Goal: Transaction & Acquisition: Book appointment/travel/reservation

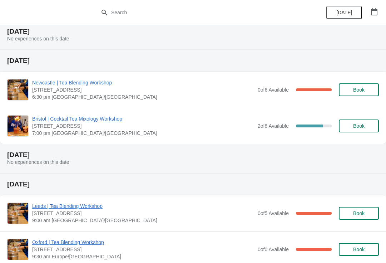
scroll to position [99, 0]
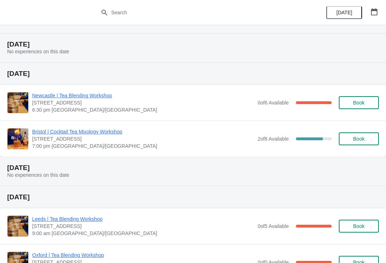
click at [339, 16] on button "[DATE]" at bounding box center [344, 12] width 36 height 13
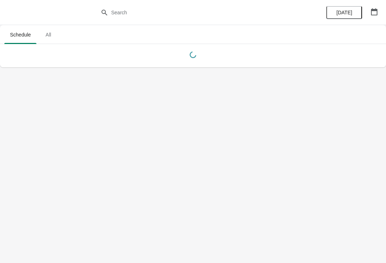
scroll to position [0, 0]
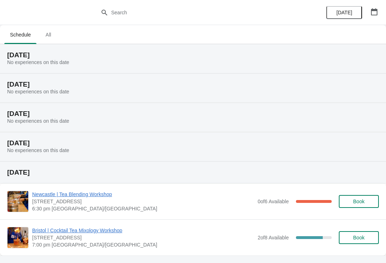
click at [379, 11] on button "button" at bounding box center [374, 11] width 13 height 13
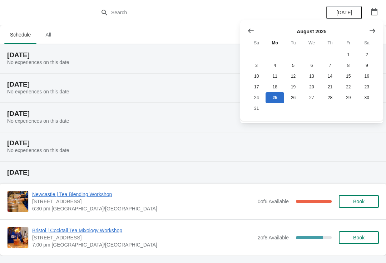
click at [371, 31] on icon "Show next month, September 2025" at bounding box center [373, 30] width 6 height 4
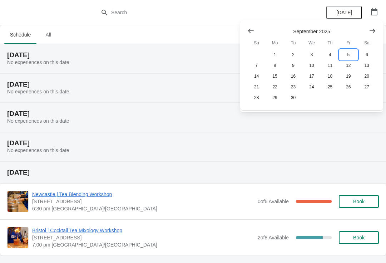
click at [344, 56] on button "5" at bounding box center [348, 54] width 18 height 11
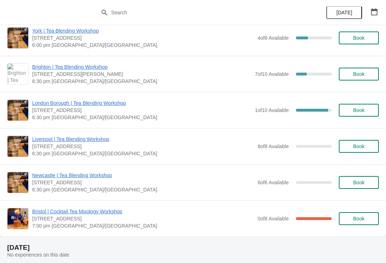
scroll to position [76, 0]
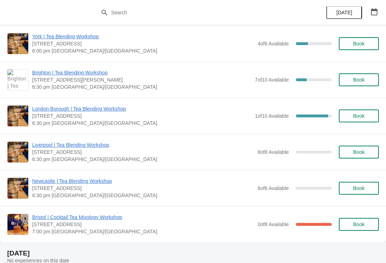
click at [135, 70] on span "Brighton | Tea Blending Workshop" at bounding box center [141, 72] width 219 height 7
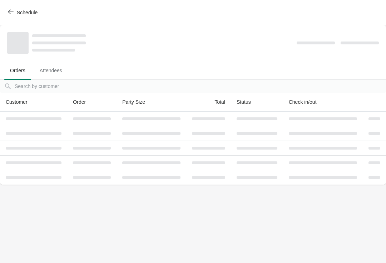
scroll to position [0, 0]
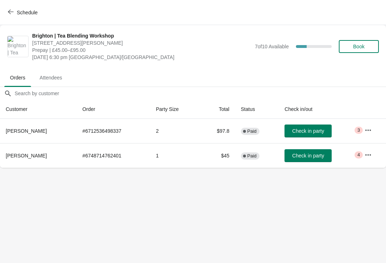
click at [360, 46] on span "Book" at bounding box center [358, 47] width 11 height 6
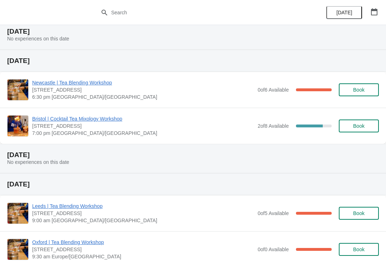
scroll to position [120, 0]
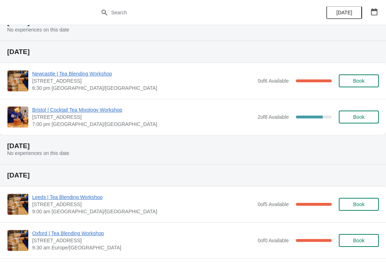
click at [375, 10] on icon "button" at bounding box center [374, 11] width 6 height 7
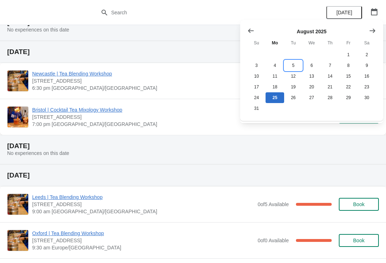
click at [294, 63] on button "5" at bounding box center [293, 65] width 18 height 11
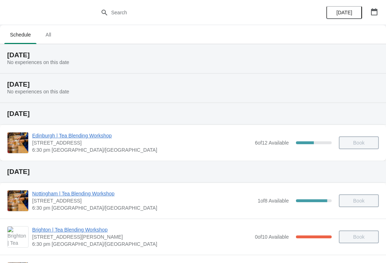
scroll to position [0, 0]
click at [374, 13] on icon "button" at bounding box center [374, 11] width 7 height 7
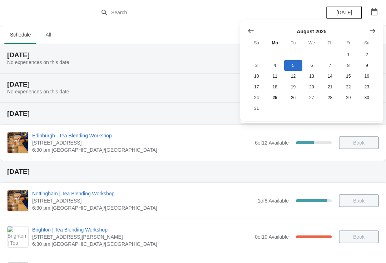
click at [371, 31] on icon "Show next month, September 2025" at bounding box center [372, 30] width 7 height 7
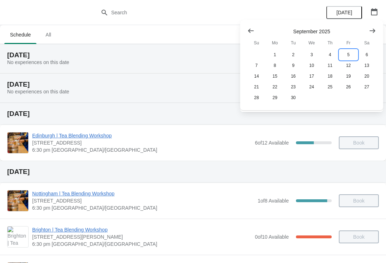
click at [349, 55] on button "5" at bounding box center [348, 54] width 18 height 11
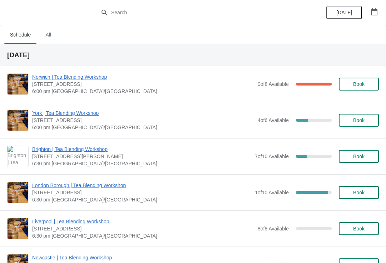
click at [357, 157] on span "Book" at bounding box center [358, 156] width 11 height 6
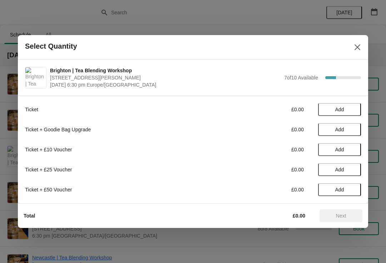
click at [349, 106] on button "Add" at bounding box center [339, 109] width 43 height 13
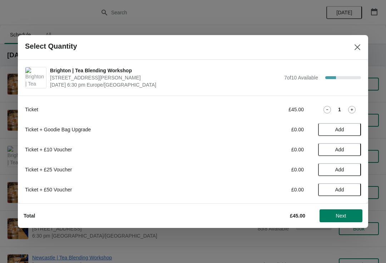
click at [331, 215] on span "Next" at bounding box center [340, 216] width 31 height 6
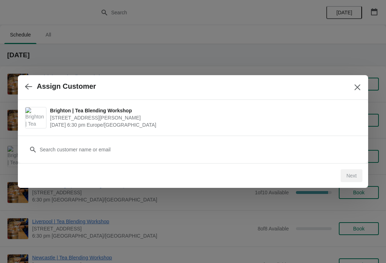
click at [361, 85] on icon "Close" at bounding box center [357, 87] width 7 height 7
